Goal: Use online tool/utility: Utilize a website feature to perform a specific function

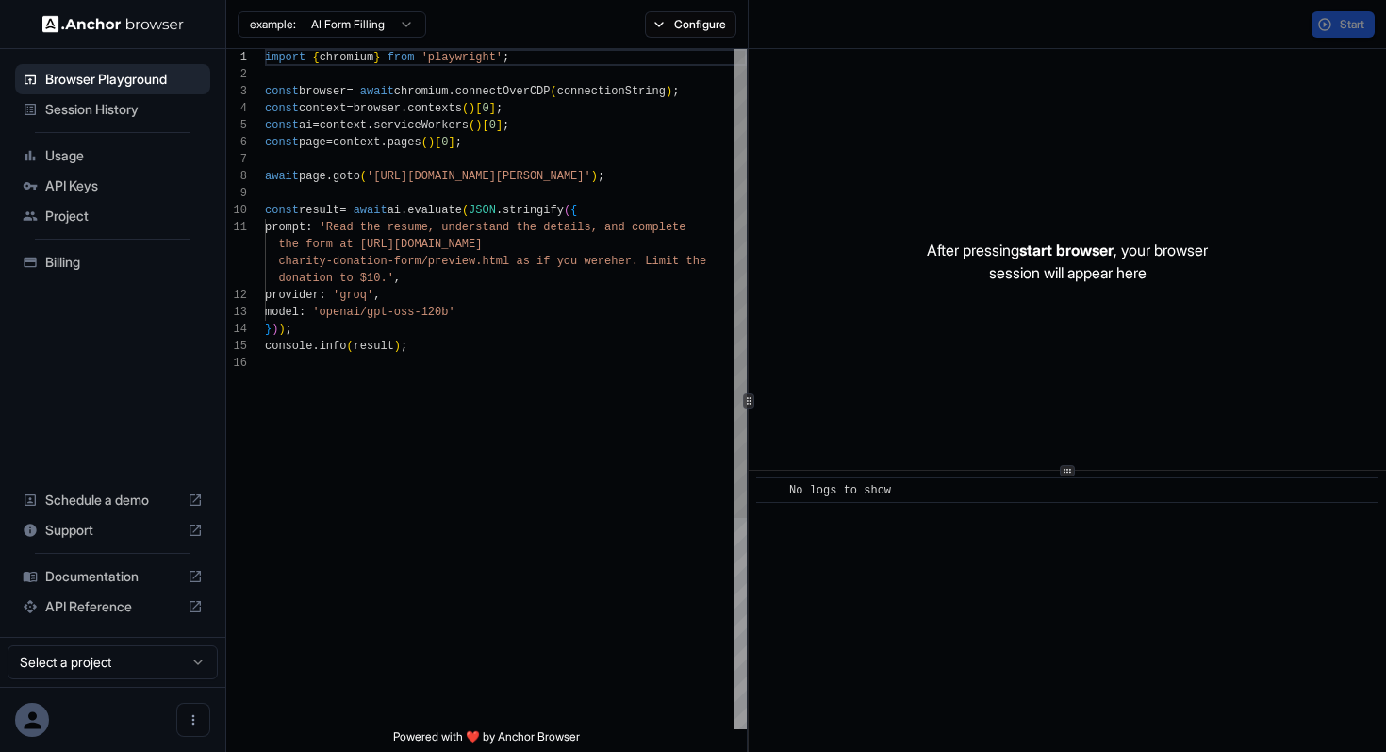
scroll to position [170, 0]
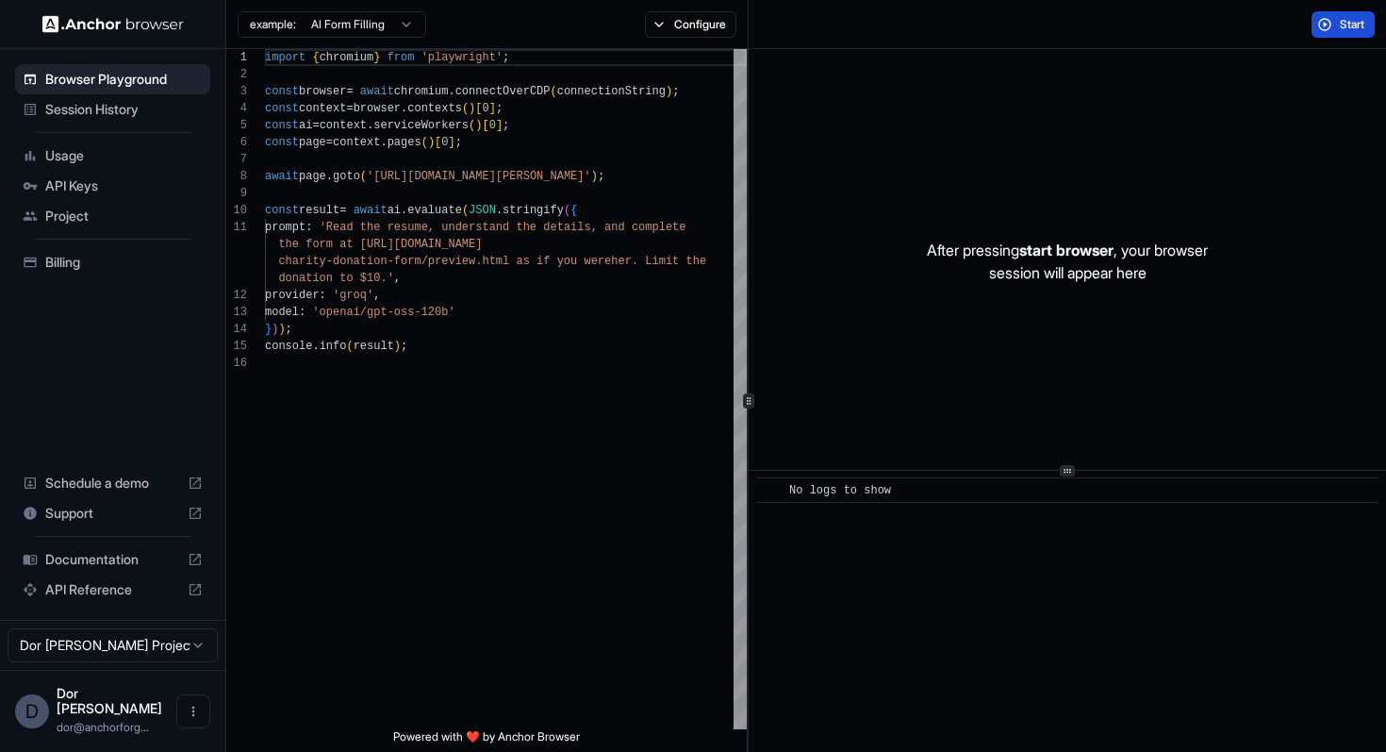
click at [1353, 25] on span "Start" at bounding box center [1353, 24] width 26 height 15
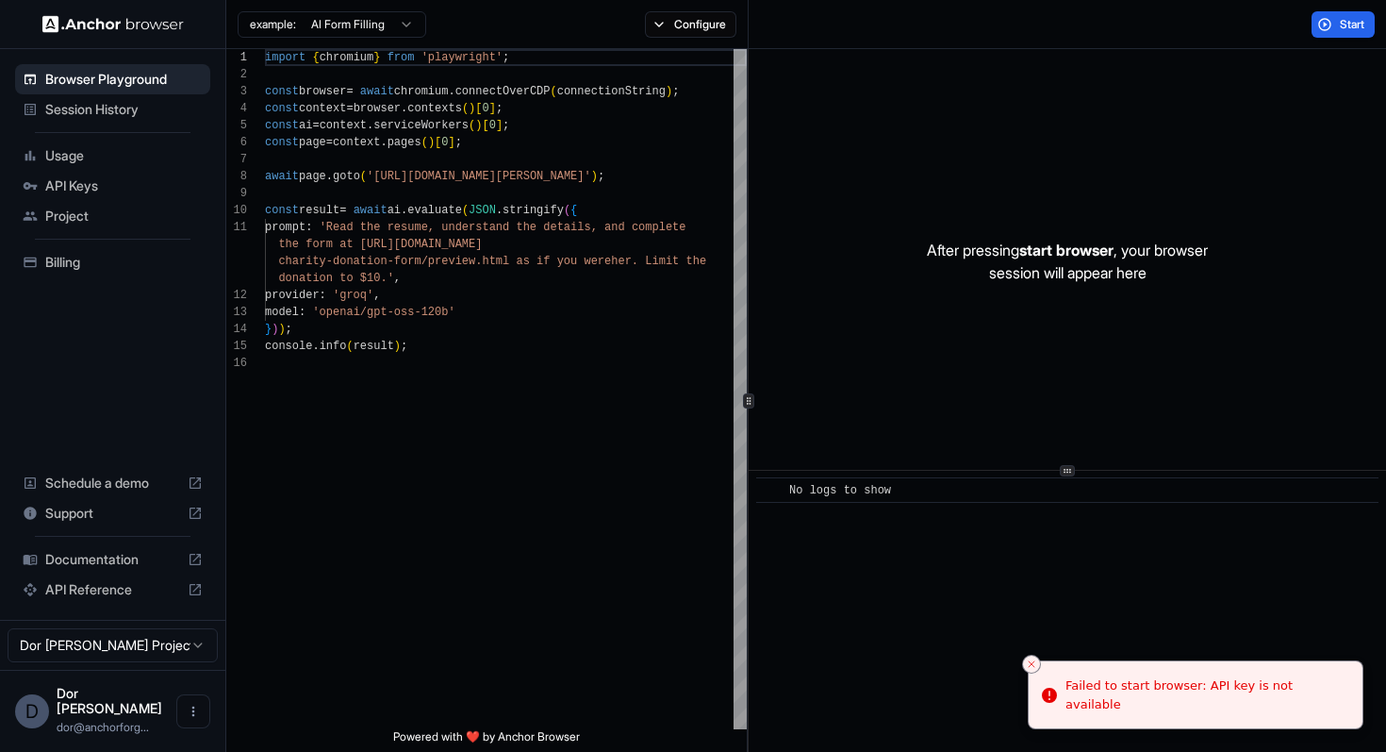
click at [938, 26] on div "Start" at bounding box center [1068, 24] width 638 height 49
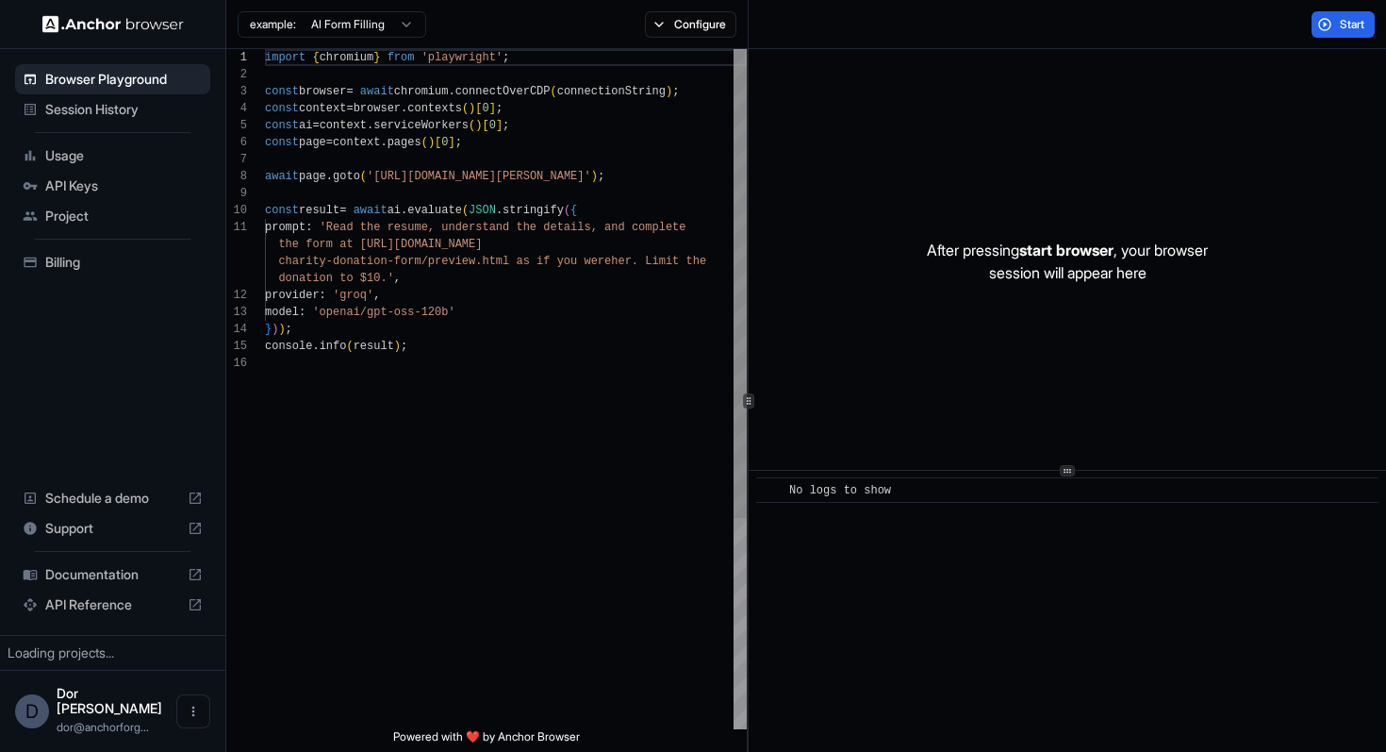
scroll to position [170, 0]
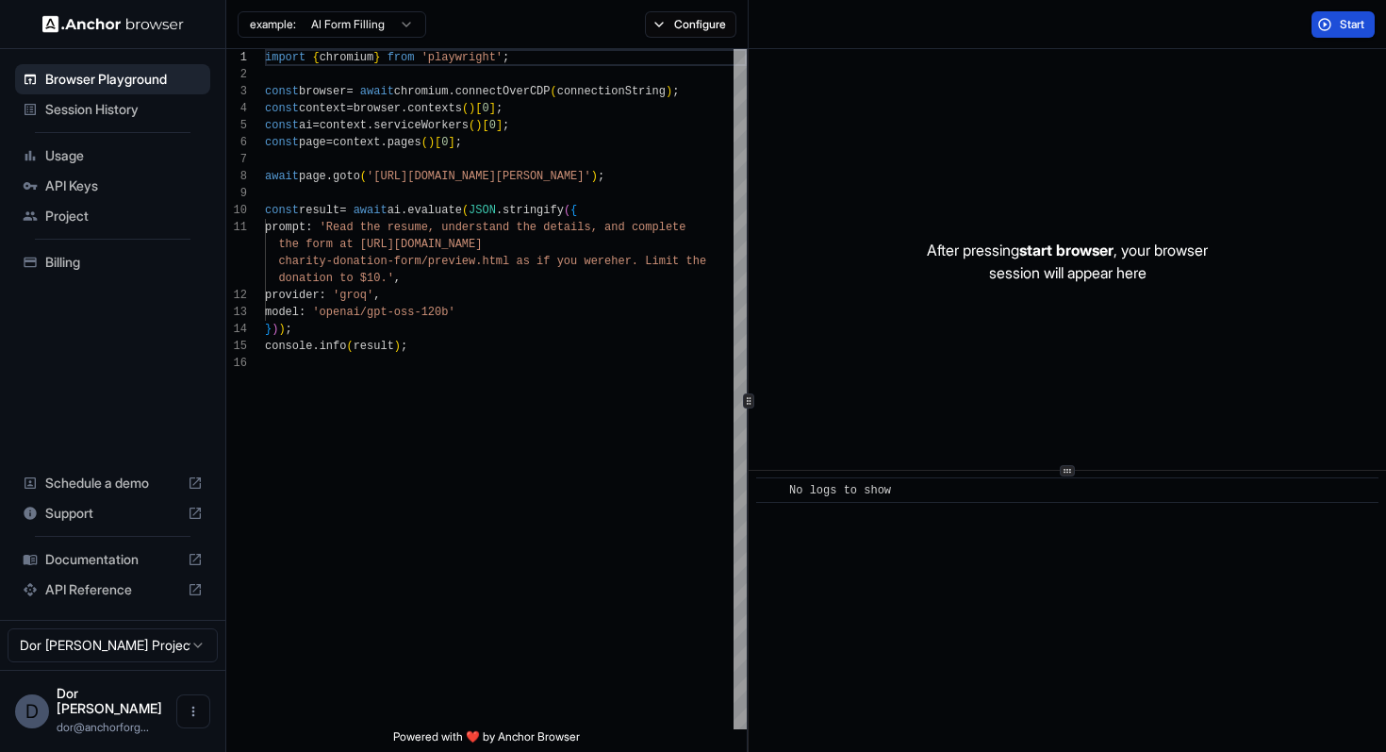
click at [1341, 28] on span "Start" at bounding box center [1353, 24] width 26 height 15
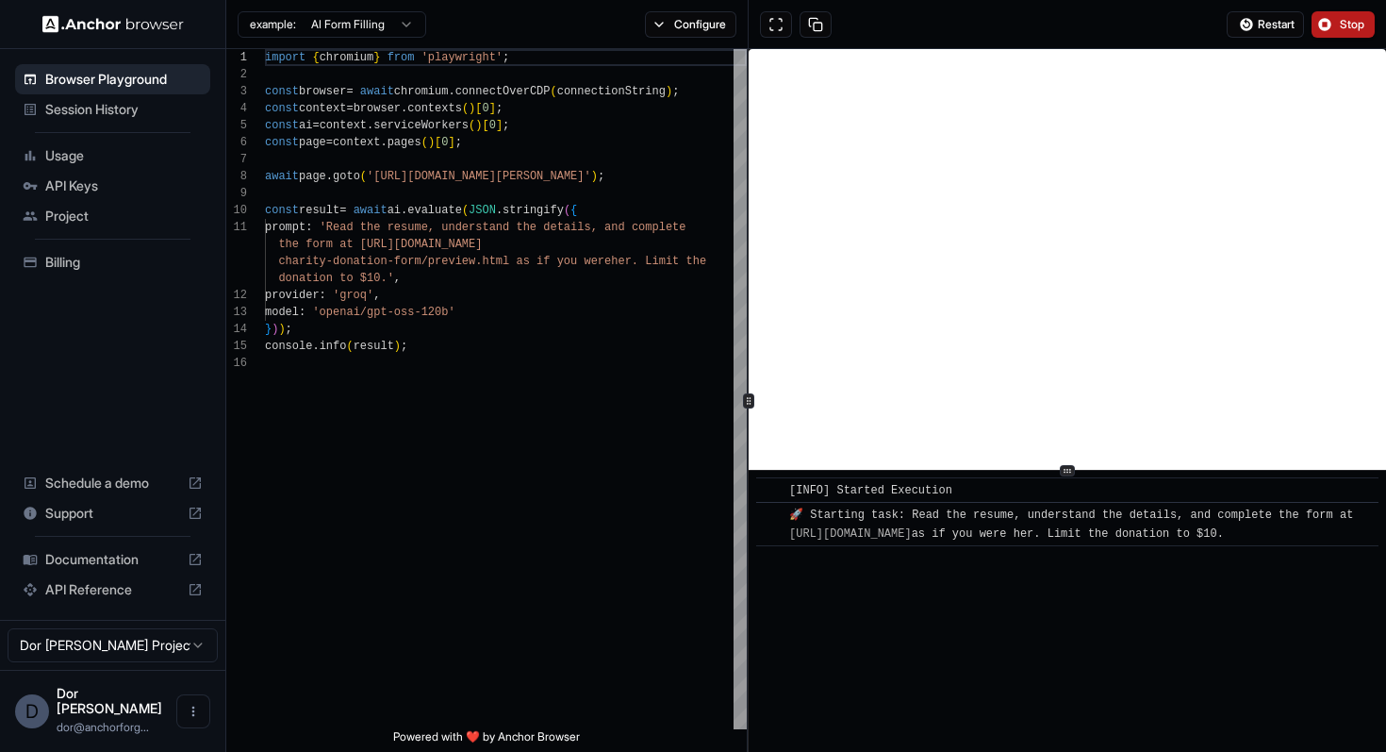
click at [1353, 21] on span "Stop" at bounding box center [1353, 24] width 26 height 15
